Goal: Information Seeking & Learning: Learn about a topic

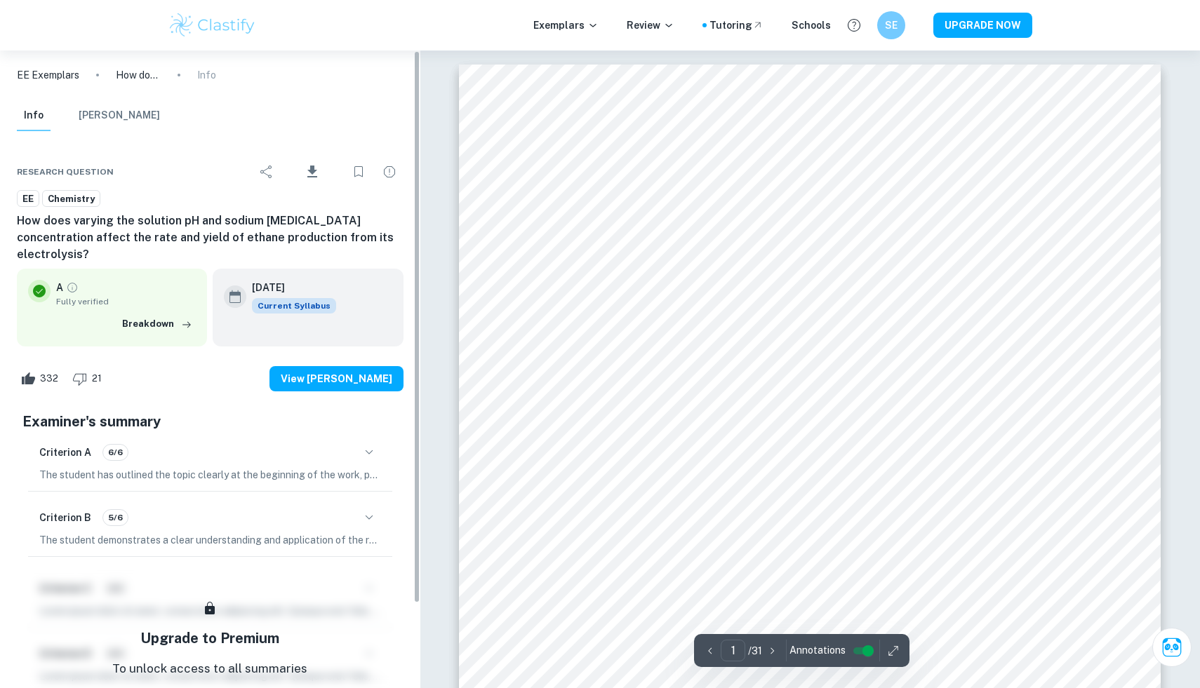
click at [195, 25] on img at bounding box center [212, 25] width 89 height 28
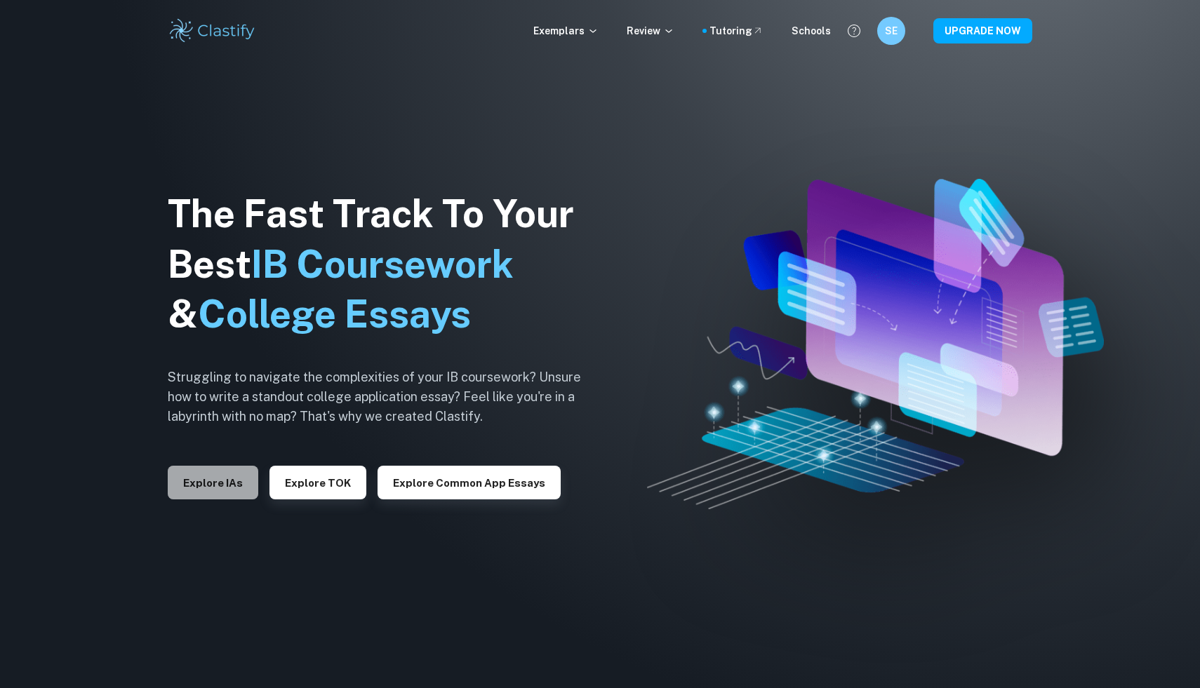
click at [233, 481] on button "Explore IAs" at bounding box center [213, 483] width 91 height 34
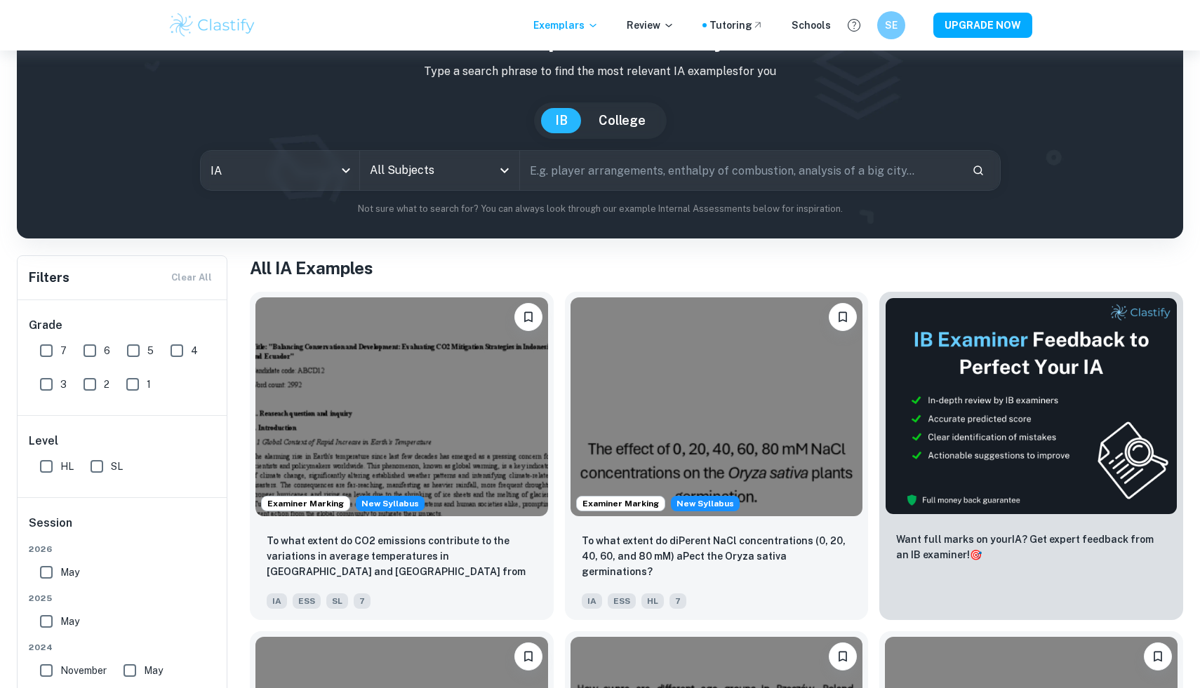
scroll to position [113, 0]
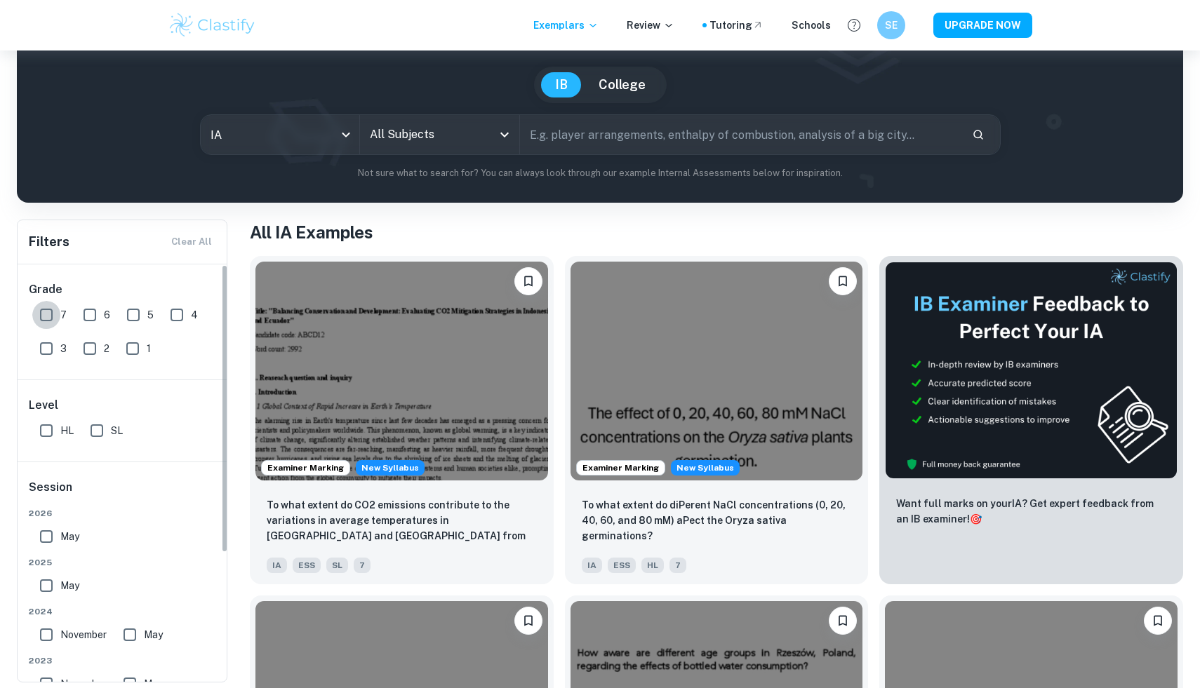
click at [46, 312] on input "7" at bounding box center [46, 315] width 28 height 28
checkbox input "true"
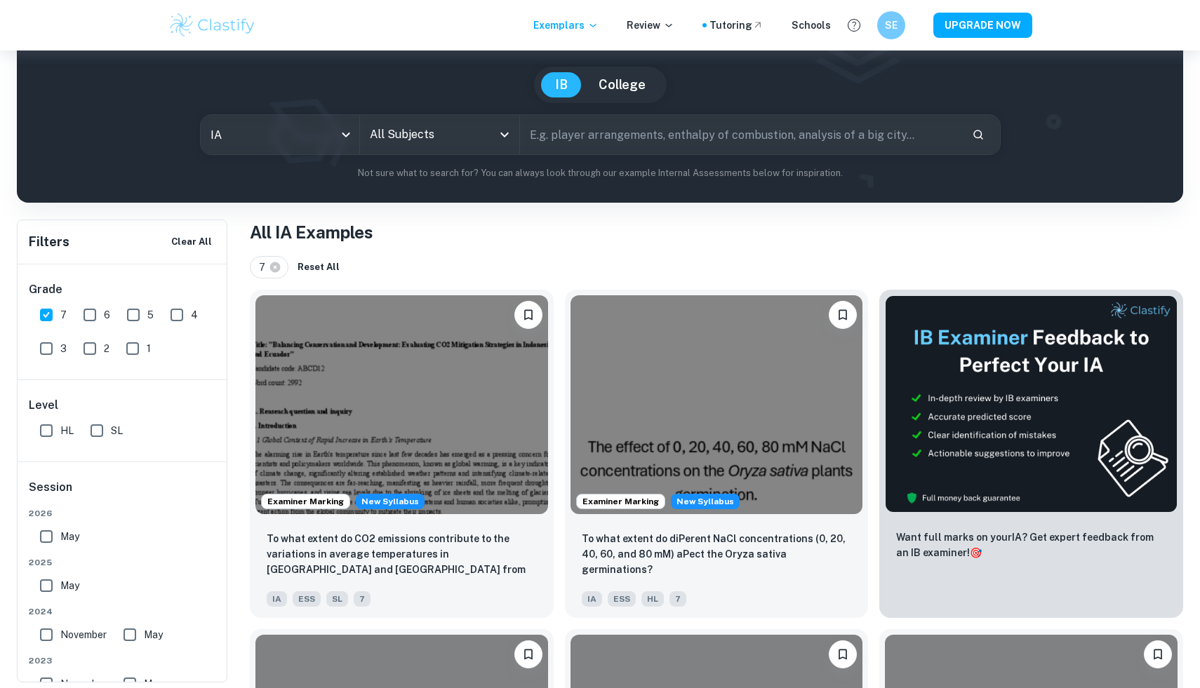
click at [46, 422] on input "HL" at bounding box center [46, 431] width 28 height 28
checkbox input "true"
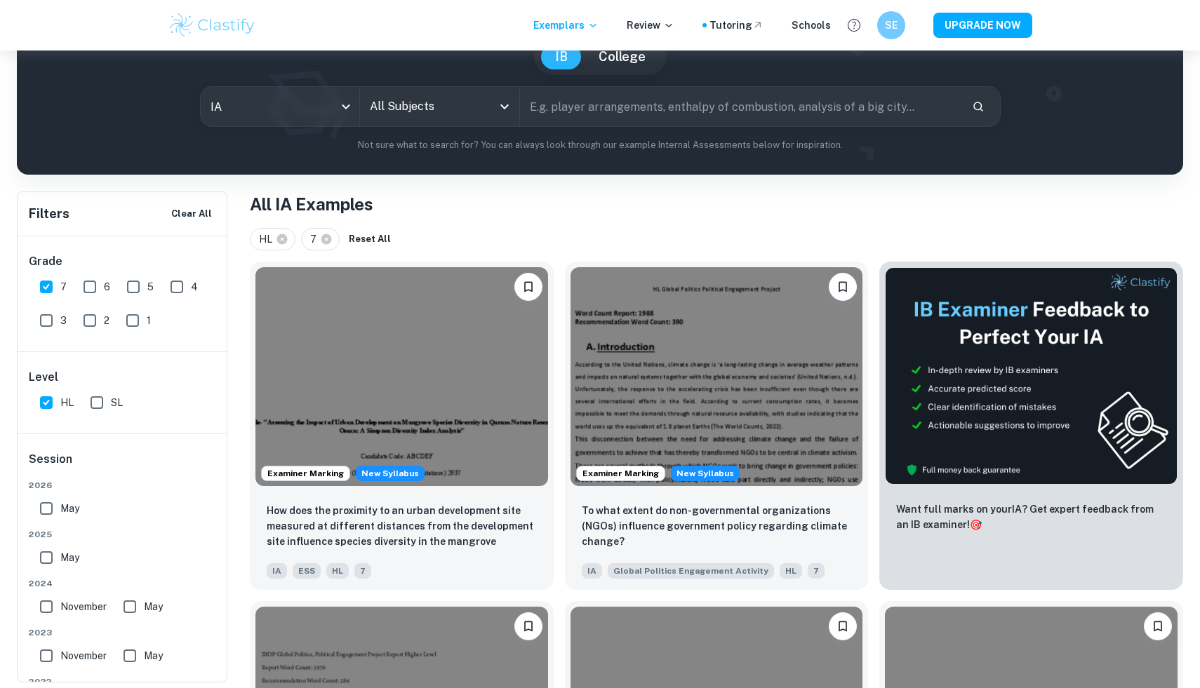
scroll to position [0, 0]
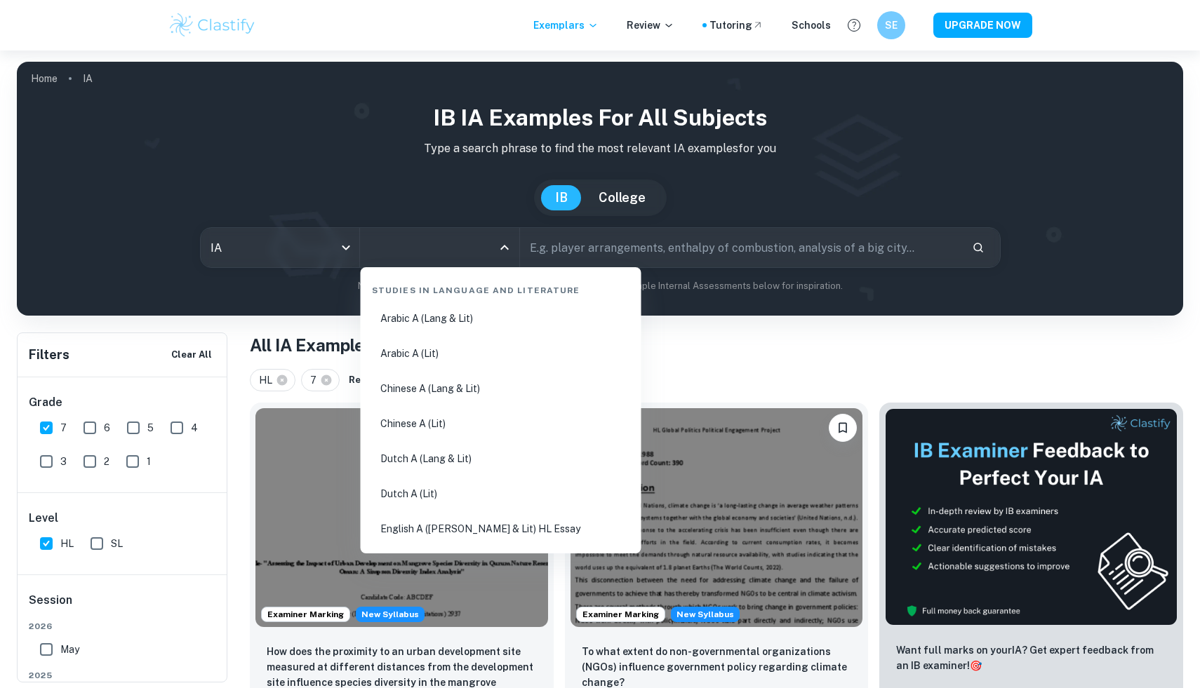
click at [449, 236] on input "All Subjects" at bounding box center [429, 247] width 126 height 27
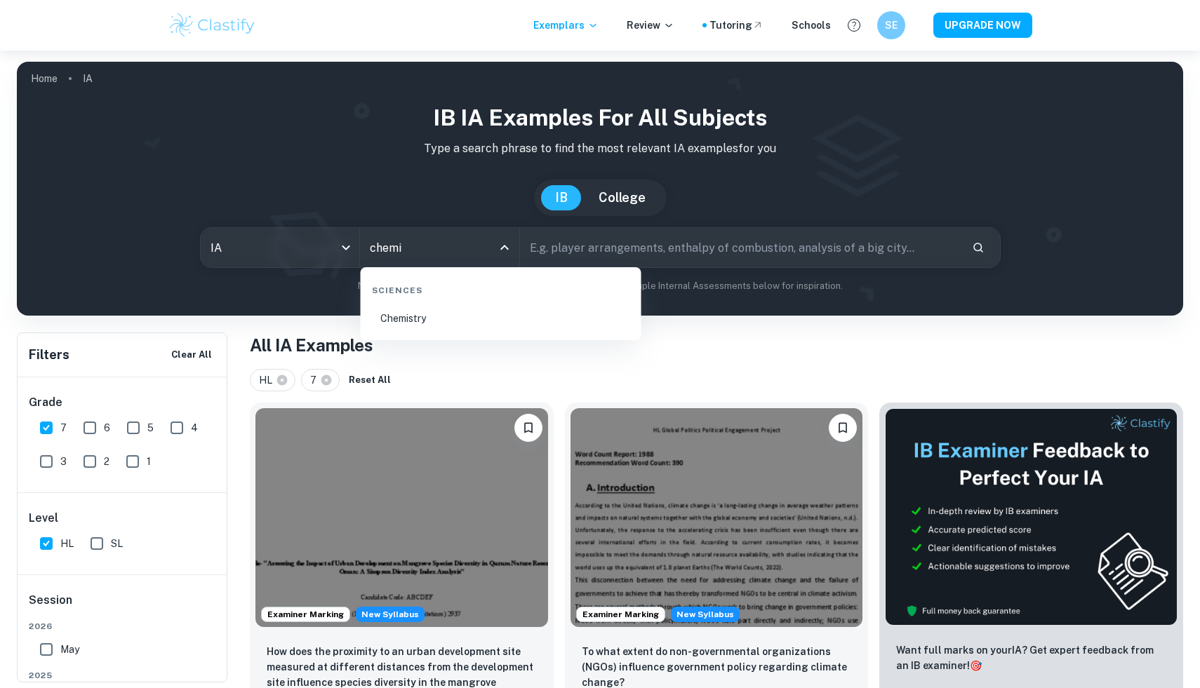
click at [446, 316] on li "Chemistry" at bounding box center [500, 318] width 269 height 32
type input "Chemistry"
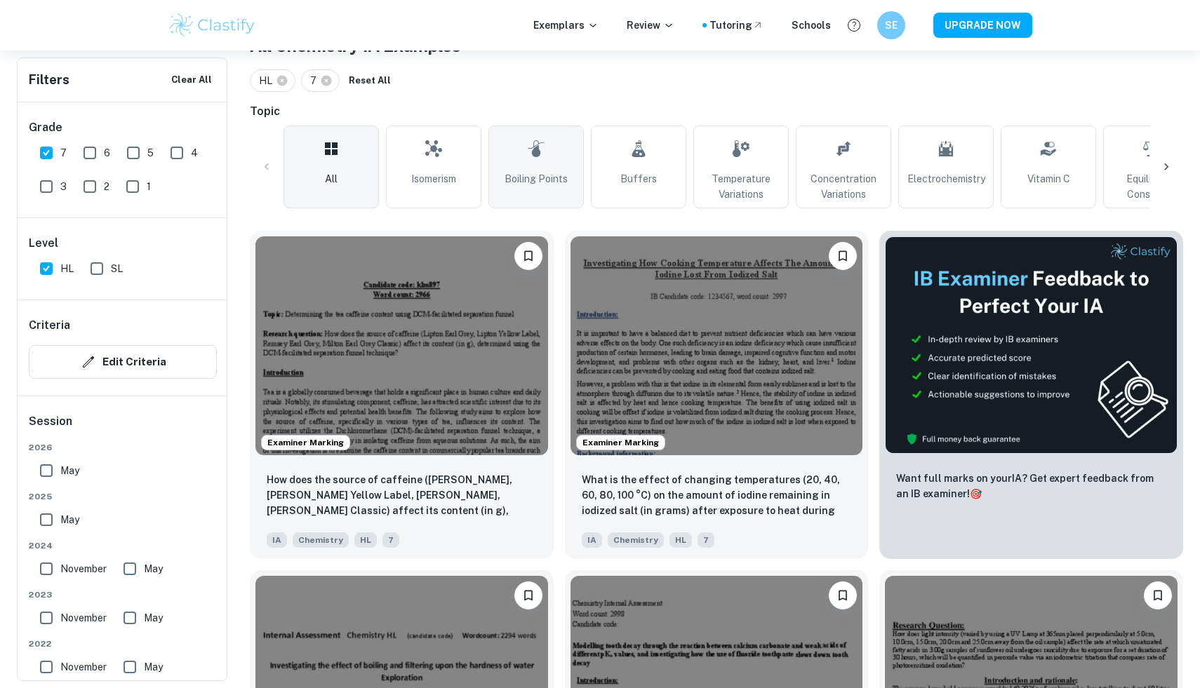
scroll to position [300, 0]
click at [1177, 166] on div at bounding box center [1166, 166] width 34 height 34
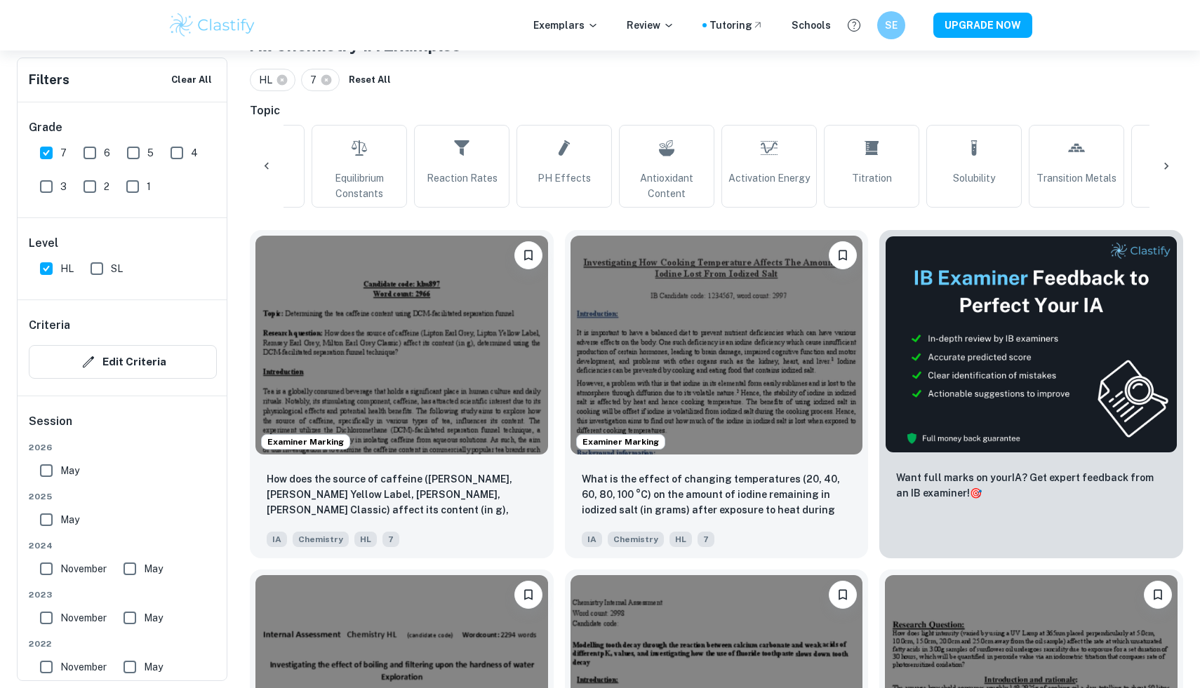
scroll to position [0, 846]
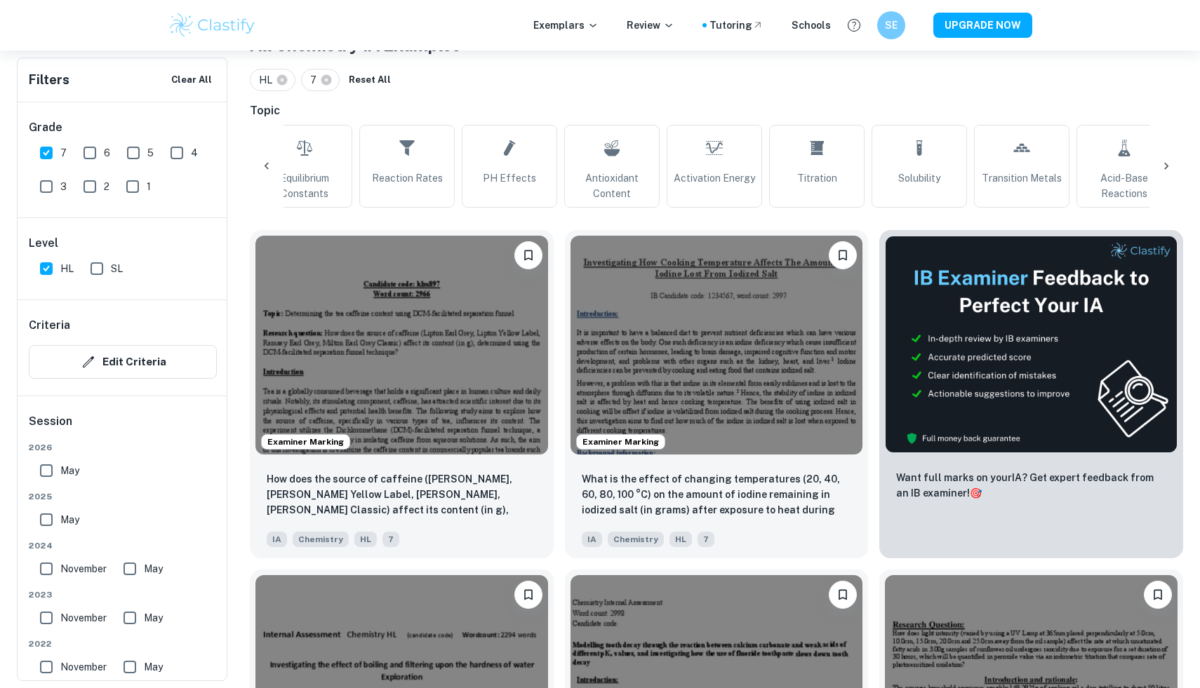
click at [1170, 163] on icon at bounding box center [1166, 166] width 14 height 14
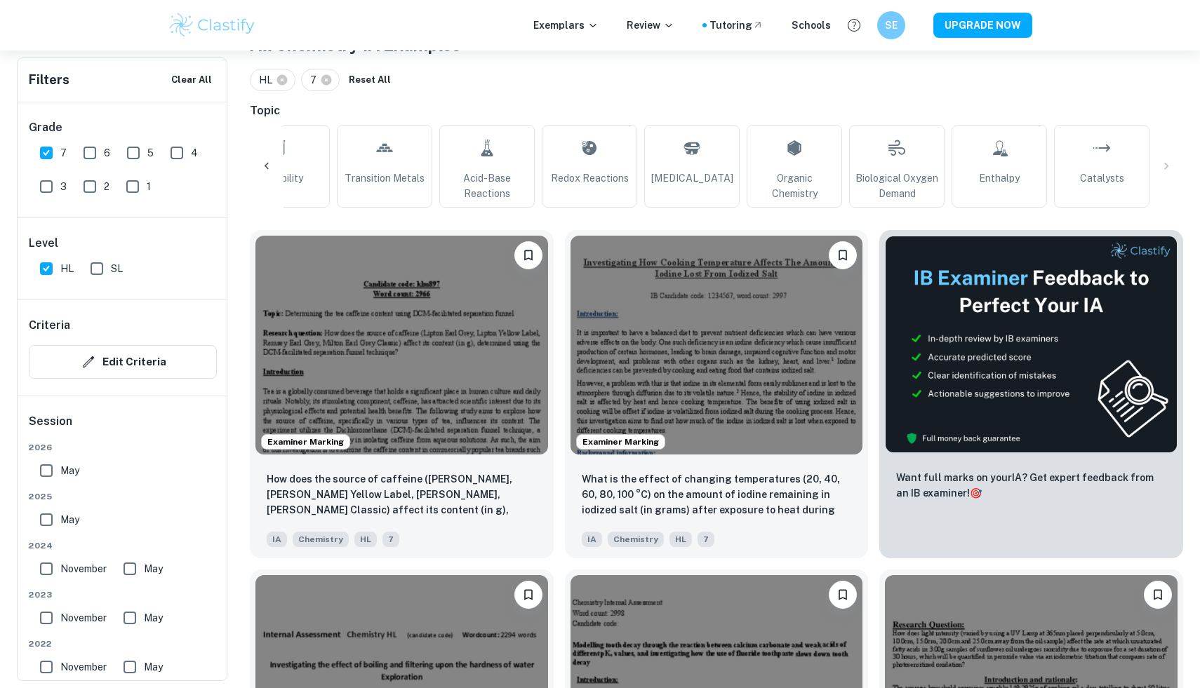
click at [1166, 164] on div "All Isomerism Boiling Points Buffers Temperature Variations Concentration Varia…" at bounding box center [716, 166] width 933 height 83
click at [261, 166] on icon at bounding box center [267, 166] width 14 height 14
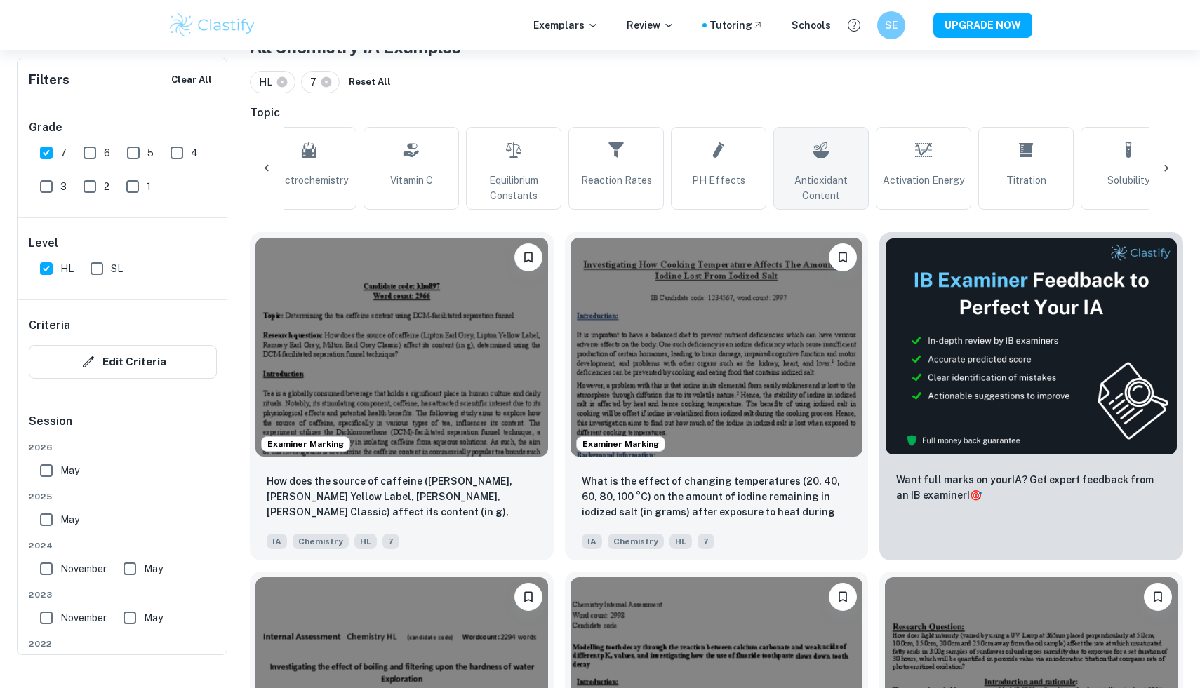
scroll to position [239, 0]
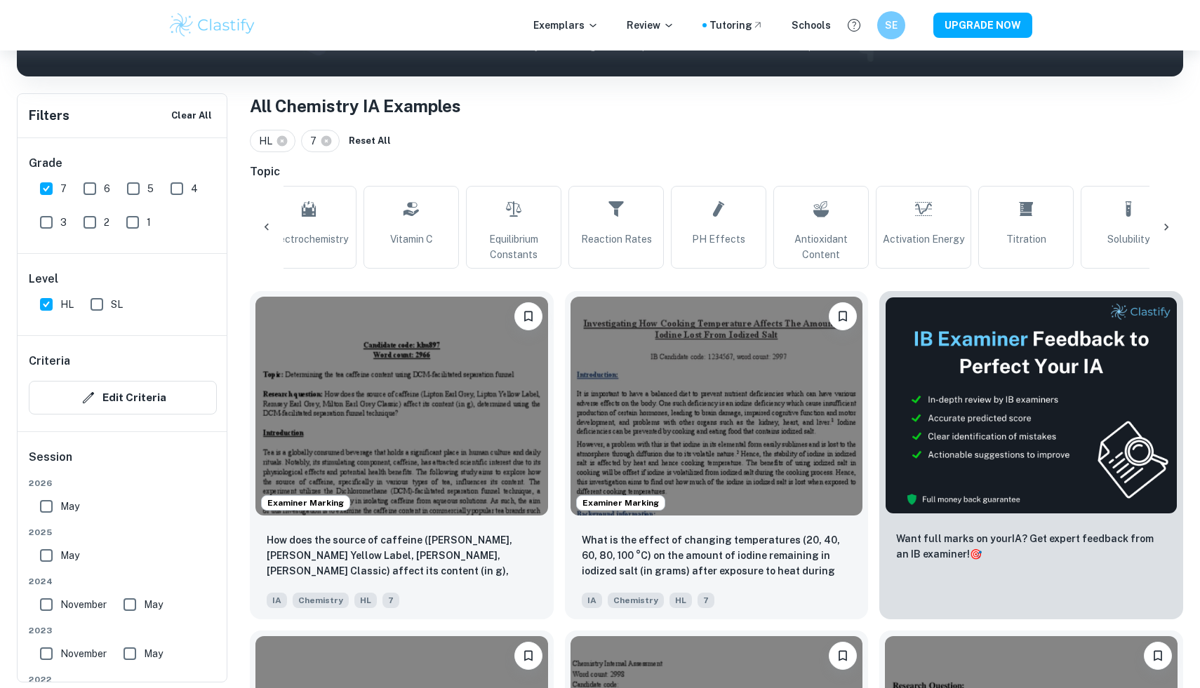
click at [264, 226] on icon at bounding box center [267, 227] width 14 height 14
